Goal: Information Seeking & Learning: Learn about a topic

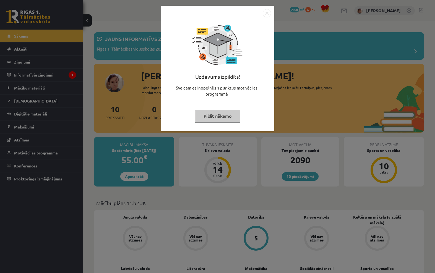
click at [271, 14] on img "Close" at bounding box center [267, 13] width 8 height 8
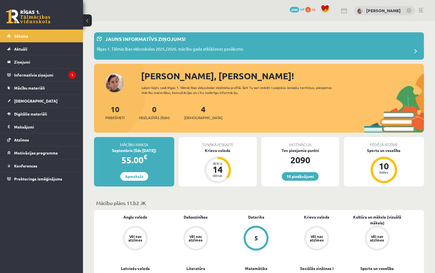
click at [55, 67] on legend "Ziņojumi 0" at bounding box center [45, 62] width 62 height 13
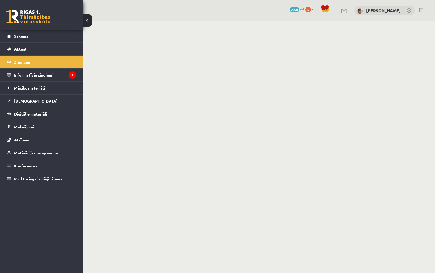
click at [57, 75] on legend "Informatīvie ziņojumi 1" at bounding box center [45, 75] width 62 height 13
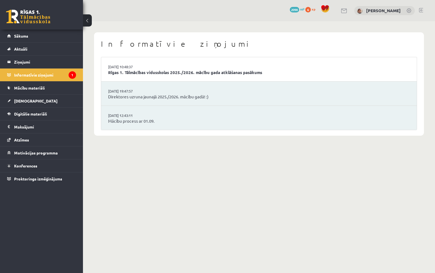
click at [230, 73] on link "Rīgas 1. Tālmācības vidusskolas 2025./2026. mācību gada atklāšanas pasākums" at bounding box center [259, 72] width 302 height 6
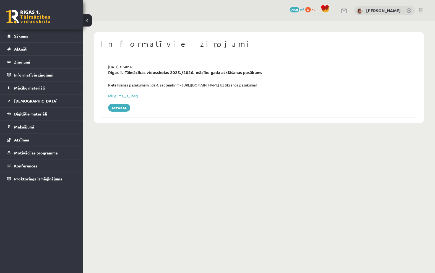
click at [128, 97] on link "Ielūgums__1_.jpeg" at bounding box center [123, 96] width 30 height 5
click at [63, 117] on link "Digitālie materiāli" at bounding box center [41, 114] width 69 height 13
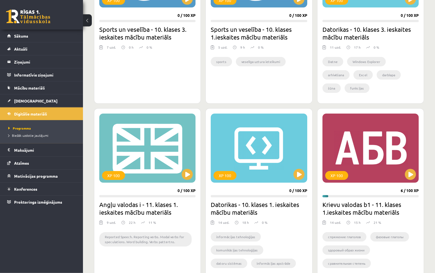
scroll to position [404, 0]
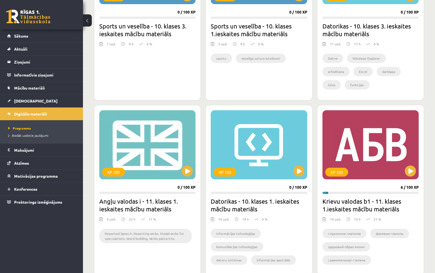
click at [379, 147] on div "XP 100" at bounding box center [371, 144] width 96 height 69
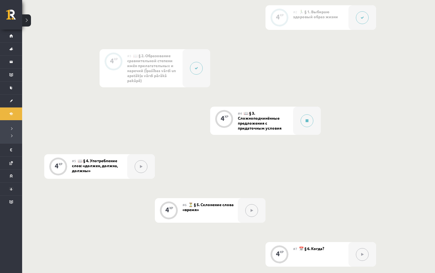
scroll to position [213, 0]
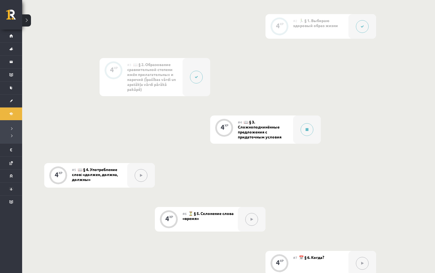
click at [362, 25] on icon at bounding box center [362, 26] width 3 height 3
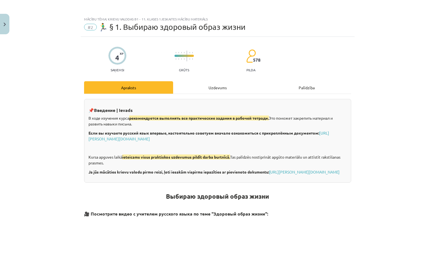
click at [4, 24] on img "Close" at bounding box center [5, 25] width 2 height 4
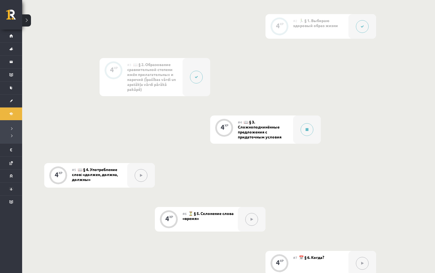
click at [197, 76] on button at bounding box center [196, 77] width 13 height 13
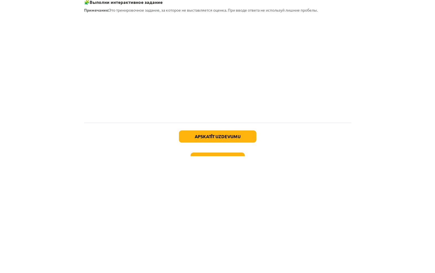
scroll to position [330, 0]
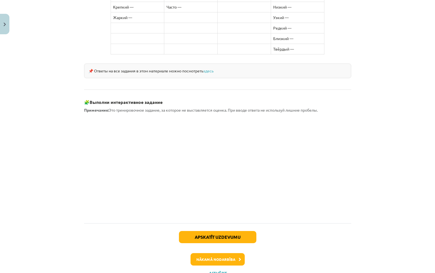
click at [234, 254] on button "Nākamā nodarbība" at bounding box center [218, 260] width 54 height 13
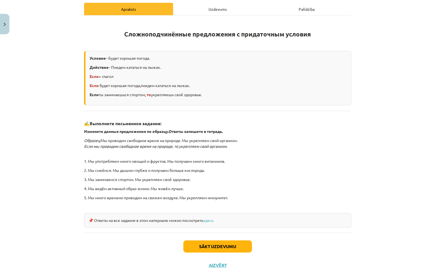
click at [215, 8] on div "Uzdevums" at bounding box center [217, 9] width 89 height 12
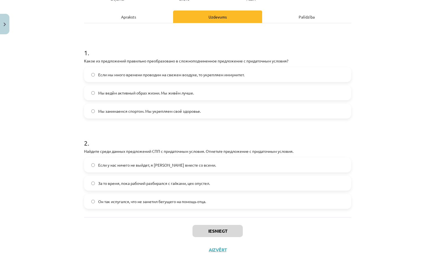
scroll to position [56, 0]
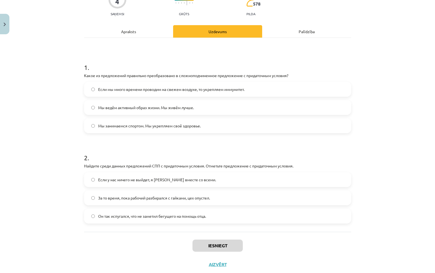
click at [323, 89] on label "Если мы много времени проводим на свежем воздухе, то укрепляем иммунитет." at bounding box center [218, 89] width 266 height 14
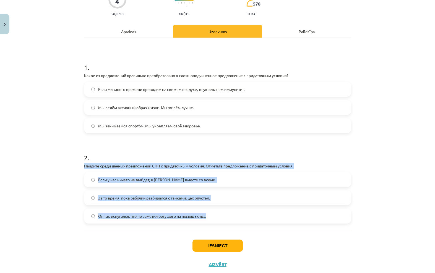
copy div "Найдите среди данных предложений СПП с придаточным условия. Отметьте предложени…"
click at [307, 150] on h1 "2 ." at bounding box center [217, 152] width 267 height 17
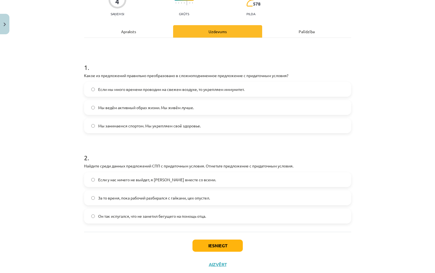
click at [231, 183] on label "Если у нас ничего не выйдет, я [PERSON_NAME] вместе со всеми." at bounding box center [218, 180] width 266 height 14
click at [211, 246] on button "Iesniegt" at bounding box center [218, 246] width 50 height 12
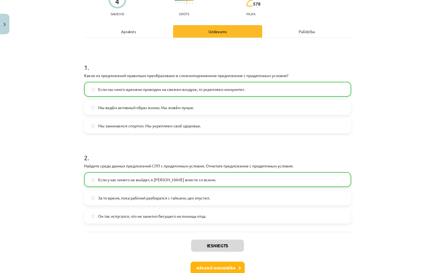
click at [307, 179] on label "Если у нас ничего не выйдет, я [PERSON_NAME] вместе со всеми." at bounding box center [218, 180] width 266 height 14
click at [301, 183] on label "Если у нас ничего не выйдет, я [PERSON_NAME] вместе со всеми." at bounding box center [218, 180] width 266 height 14
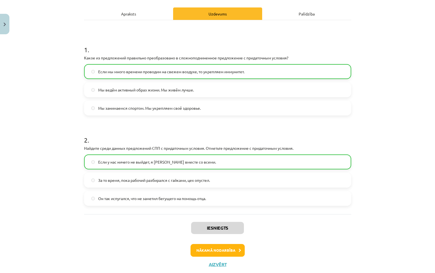
scroll to position [74, 0]
click at [230, 251] on button "Nākamā nodarbība" at bounding box center [218, 251] width 54 height 13
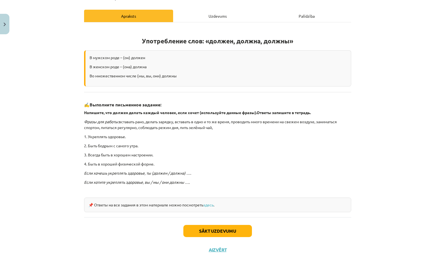
scroll to position [56, 0]
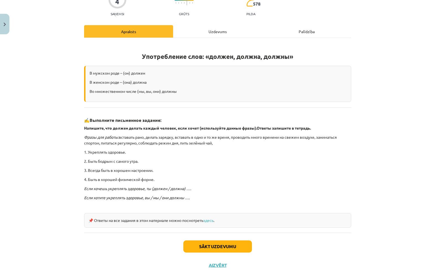
click at [214, 221] on link "здесь" at bounding box center [208, 220] width 10 height 5
